Goal: Information Seeking & Learning: Learn about a topic

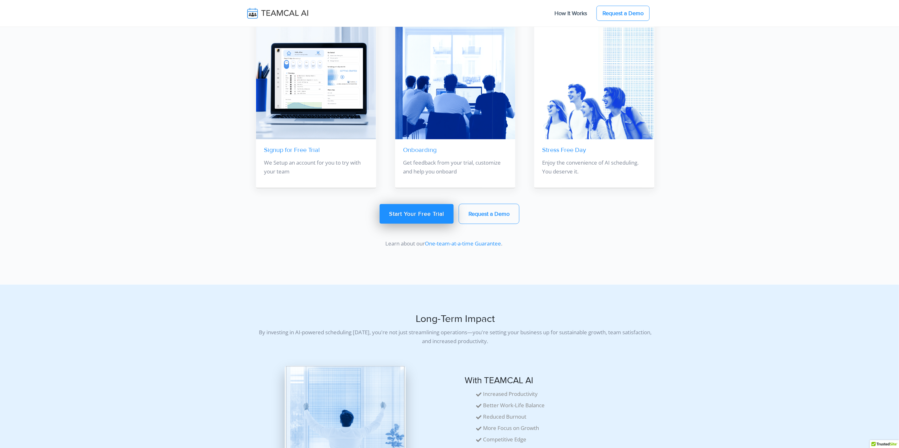
scroll to position [2781, 0]
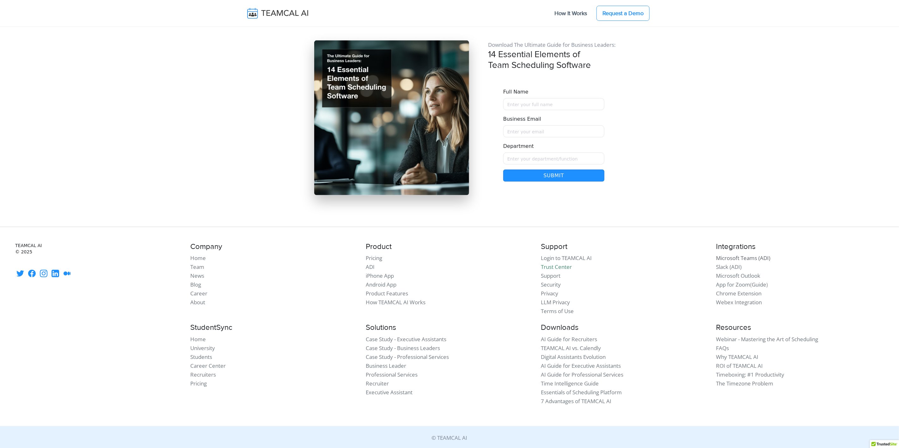
click at [736, 257] on link "Microsoft Teams (ADI)" at bounding box center [743, 258] width 54 height 7
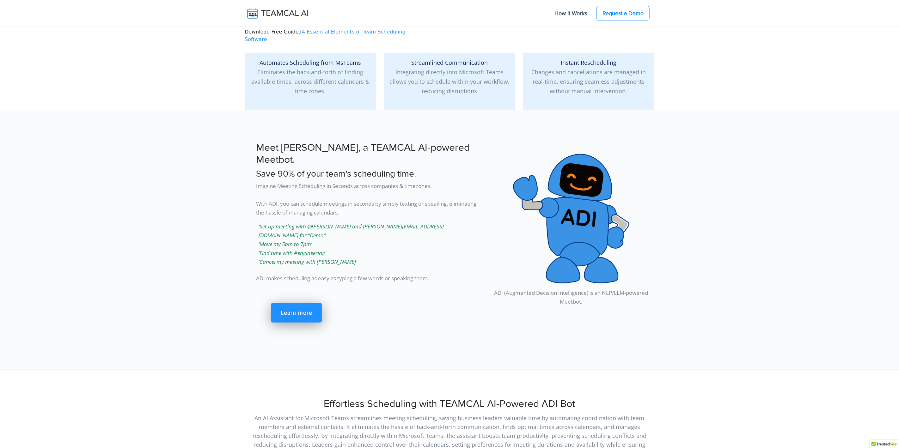
scroll to position [163, 0]
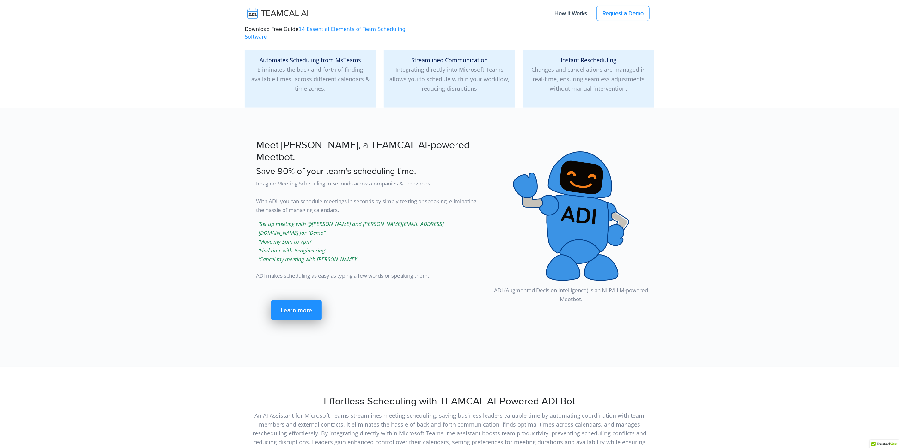
drag, startPoint x: 256, startPoint y: 209, endPoint x: 349, endPoint y: 241, distance: 97.8
click at [349, 241] on p "‘Set up meeting with @Raj and john@acme.com for “Demo” ‘Move my 5pm to 7pm’ ‘Fi…" at bounding box center [368, 242] width 224 height 44
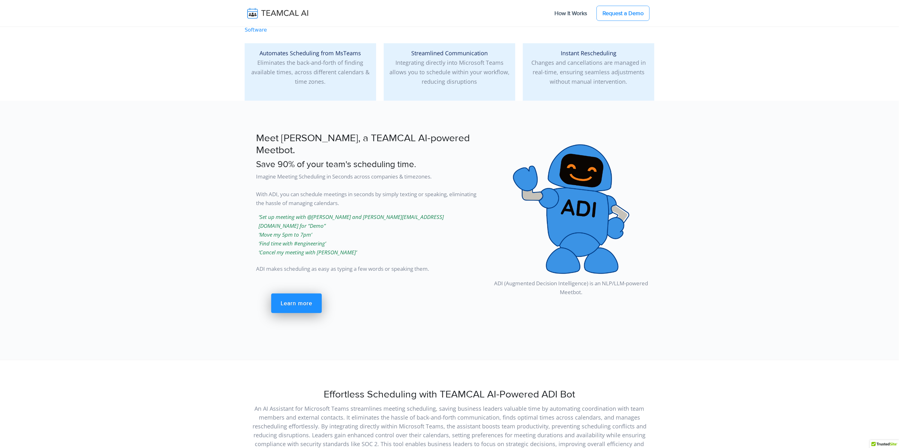
click at [349, 241] on div "Meet ADI, a TEAMCAL AI-powered Meetbot. Save 90% of your team's scheduling time…" at bounding box center [362, 228] width 243 height 199
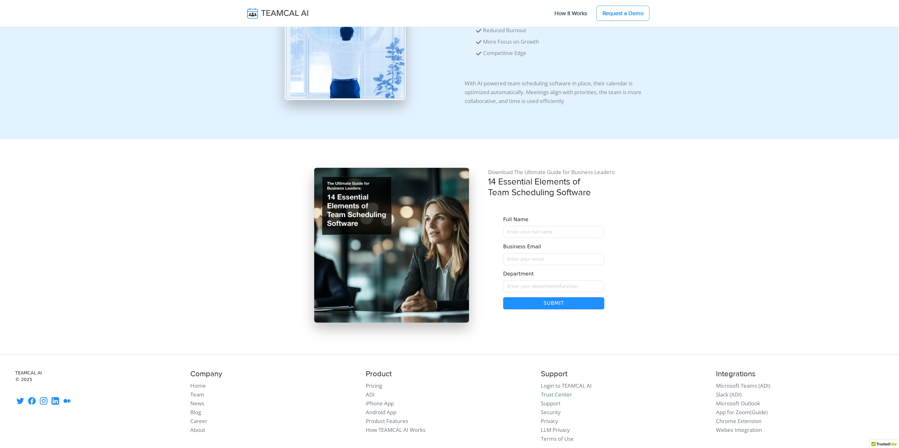
scroll to position [3746, 0]
